Goal: Navigation & Orientation: Go to known website

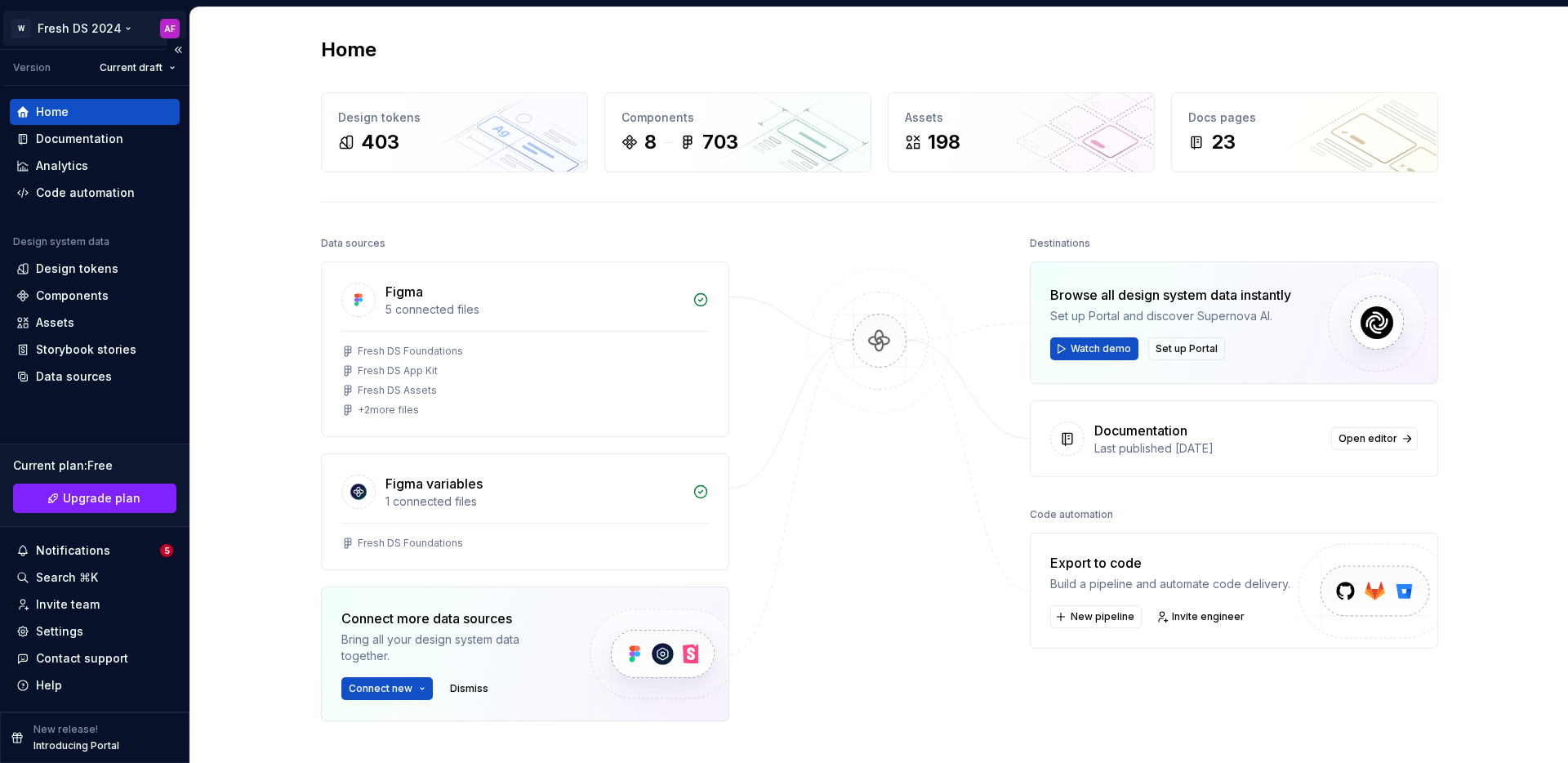
click at [111, 22] on html "W Fresh DS 2024 AF Version Current draft Home Documentation Analytics Code auto…" at bounding box center [784, 382] width 1568 height 763
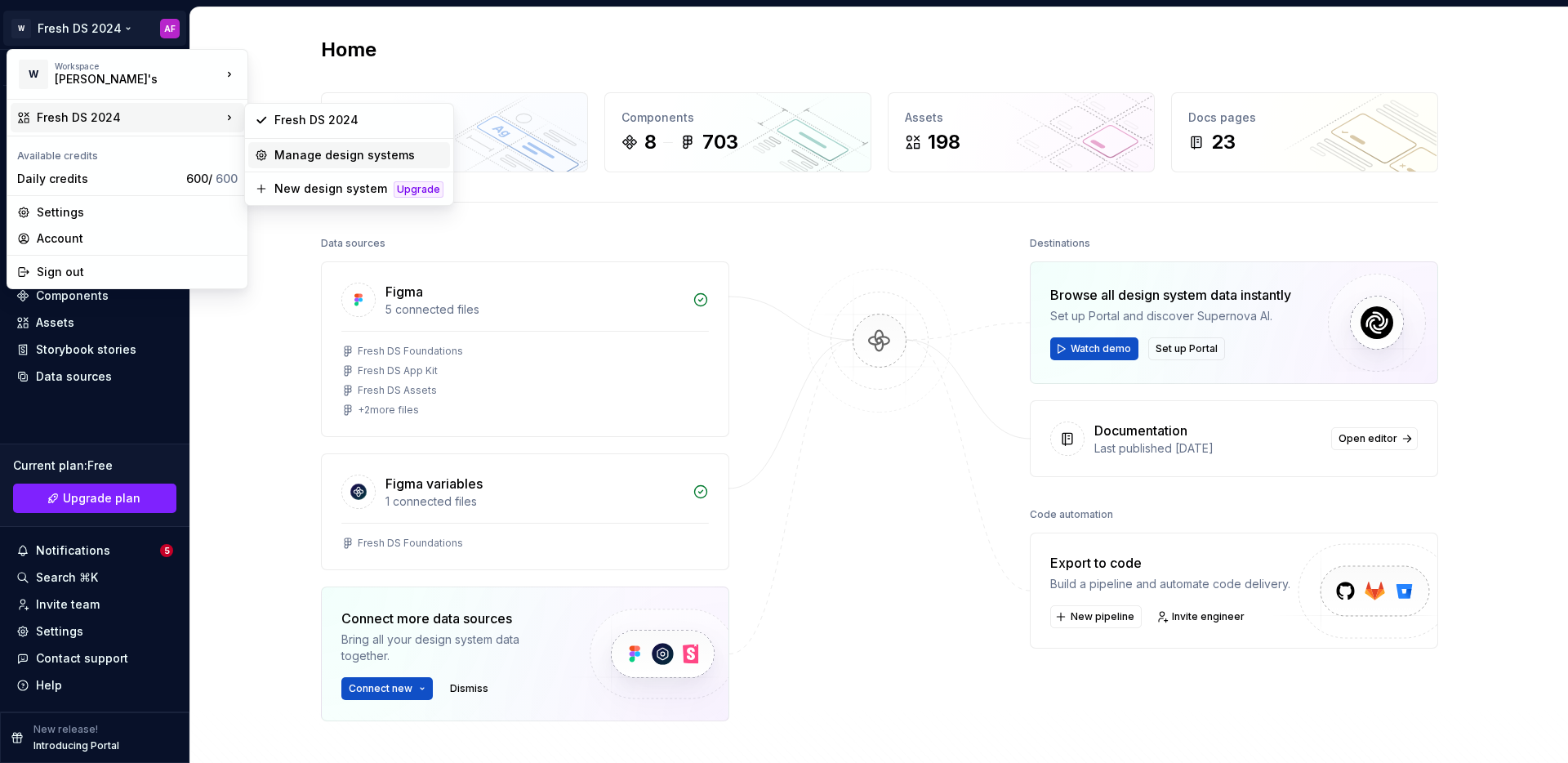
click at [324, 151] on div "Manage design systems" at bounding box center [359, 154] width 169 height 16
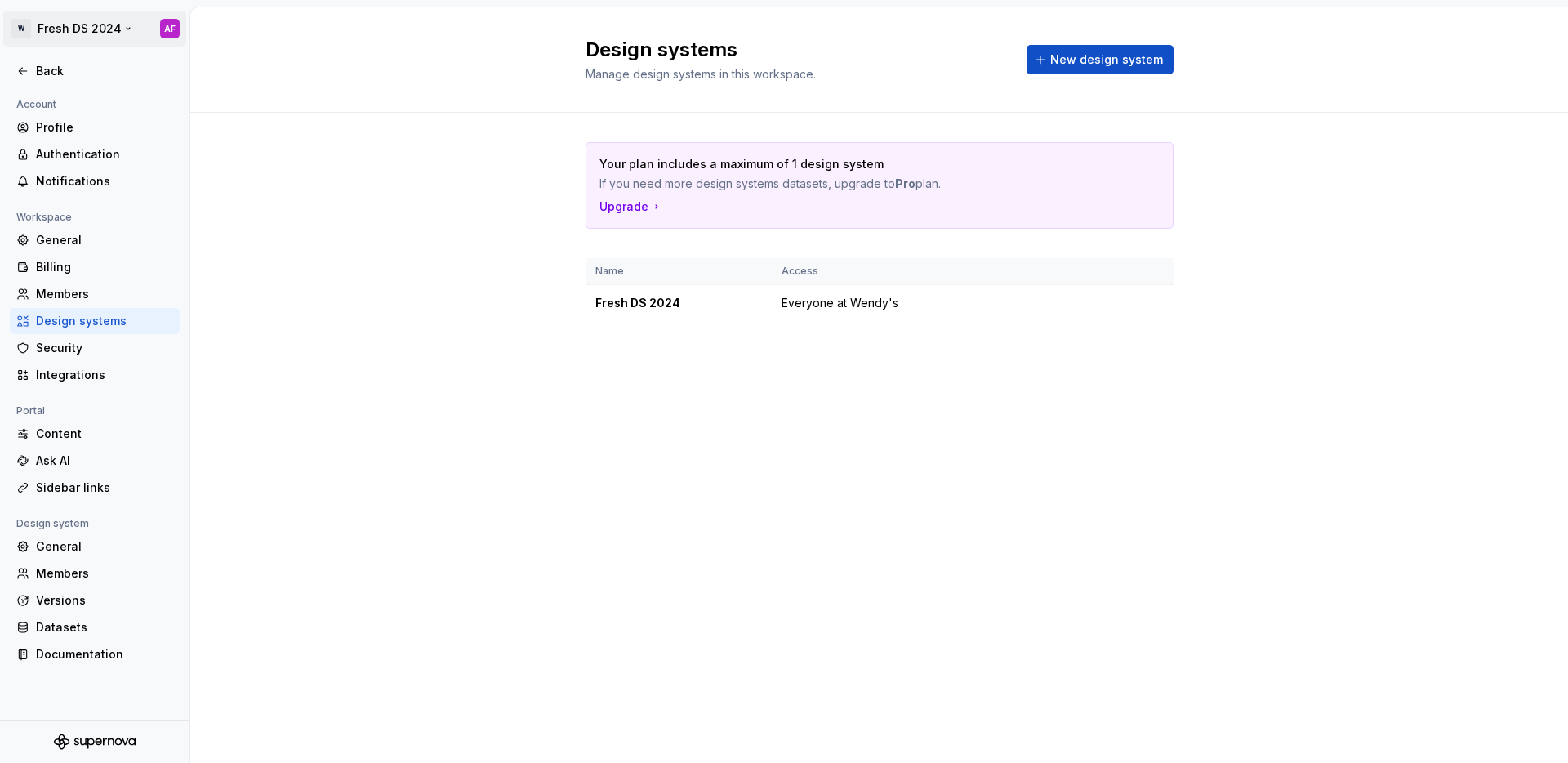
click at [93, 32] on html "W Fresh DS 2024 AF Back Account Profile Authentication Notifications Workspace …" at bounding box center [784, 382] width 1568 height 763
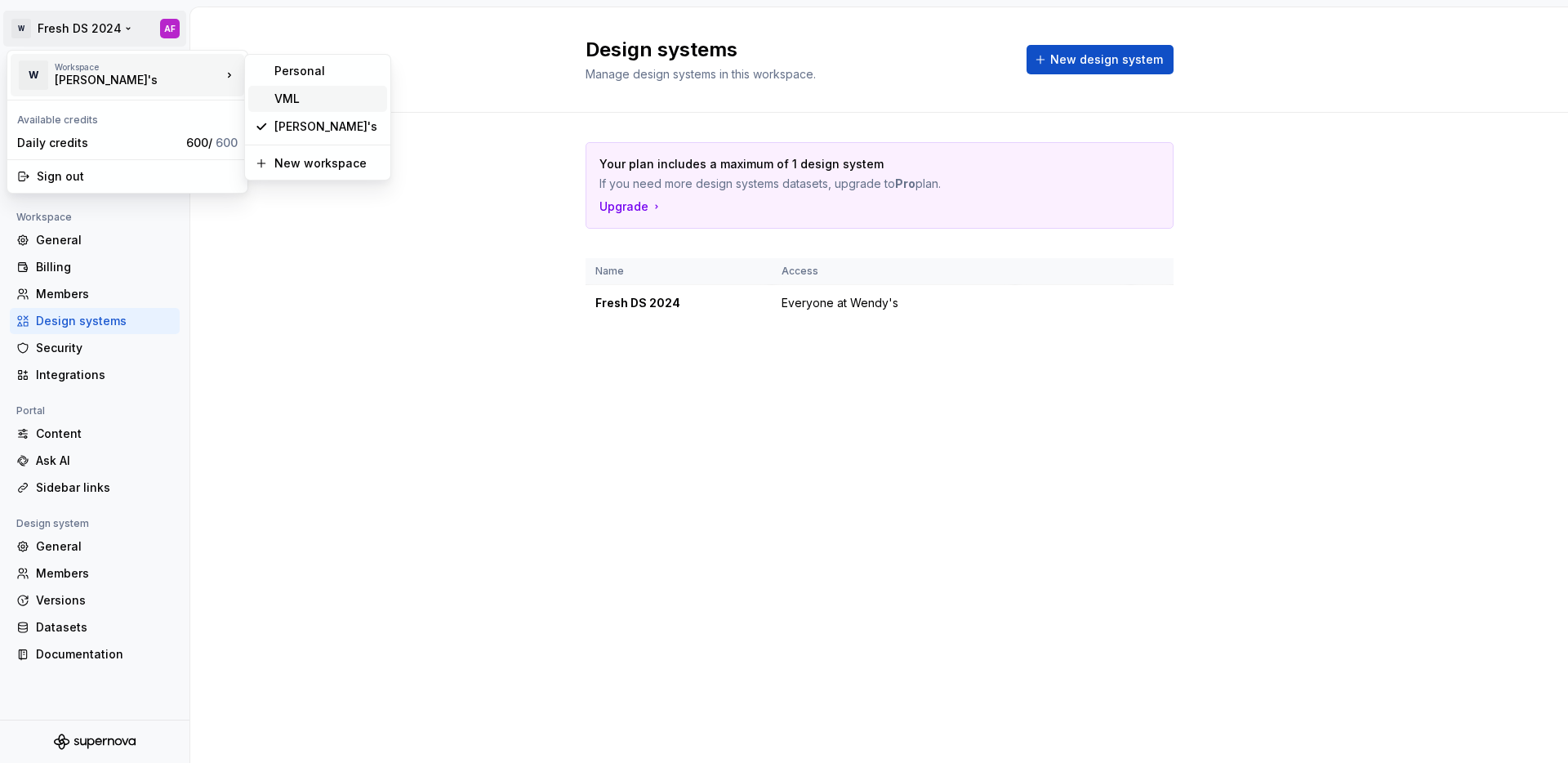
click at [263, 98] on div "VML" at bounding box center [317, 99] width 139 height 27
